Goal: Information Seeking & Learning: Learn about a topic

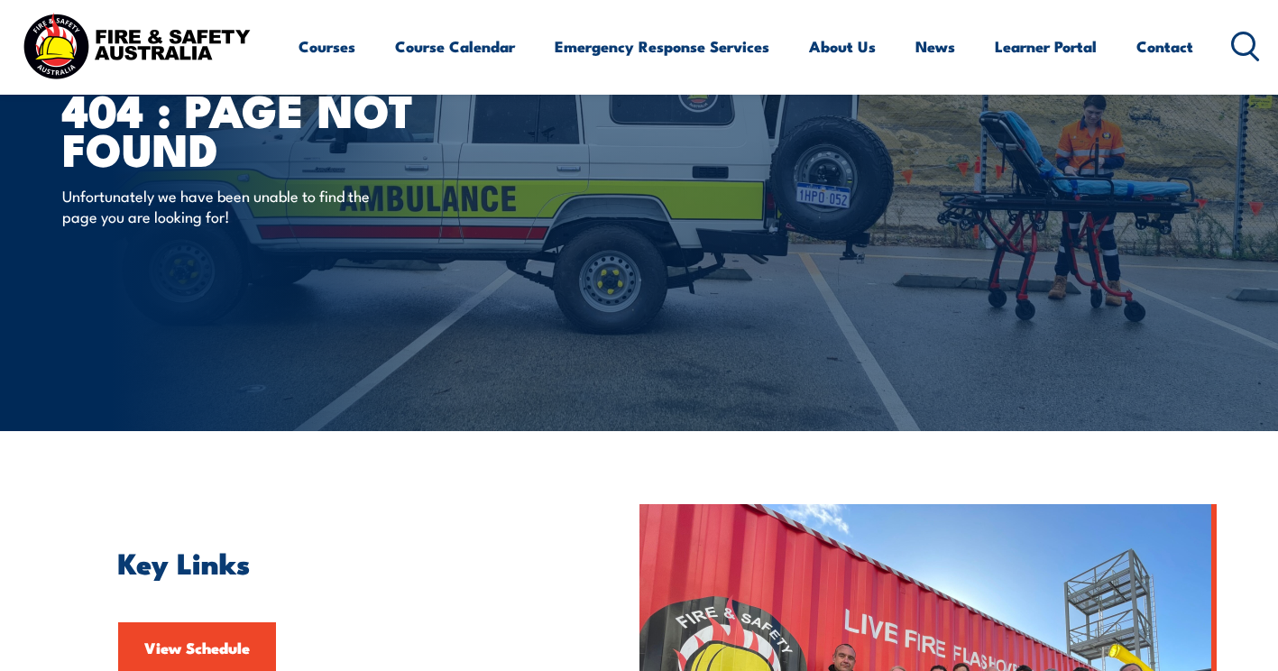
scroll to position [271, 0]
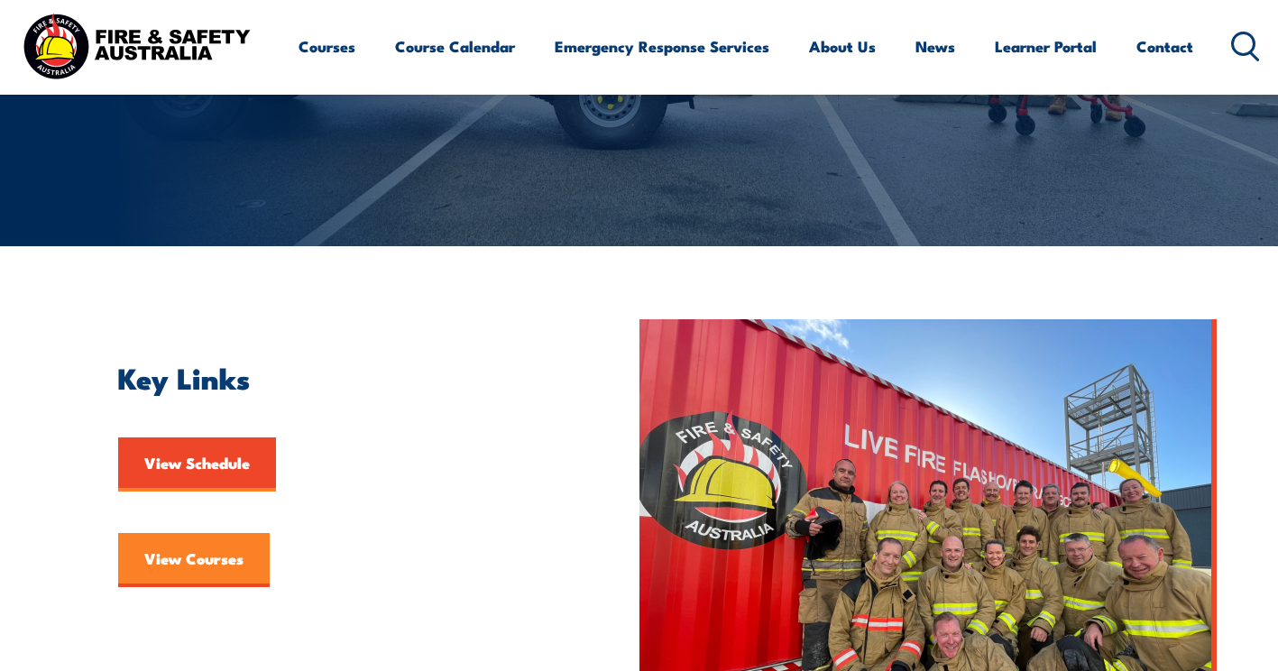
click at [198, 561] on link "View Courses" at bounding box center [194, 560] width 152 height 54
